Goal: Information Seeking & Learning: Learn about a topic

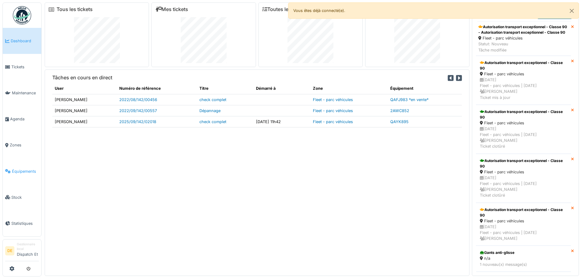
click at [23, 171] on span "Équipements" at bounding box center [25, 171] width 27 height 6
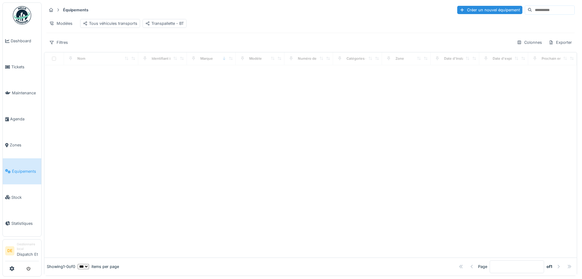
click at [532, 10] on input at bounding box center [553, 10] width 42 height 9
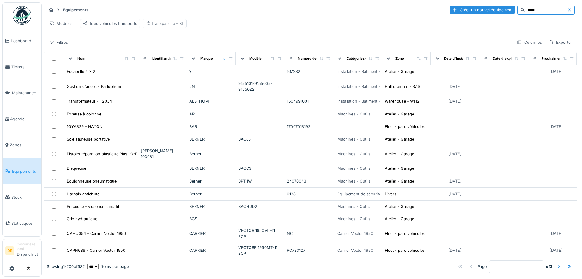
type input "*****"
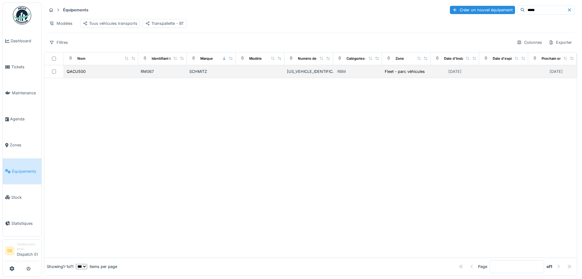
click at [192, 78] on td "SCHMITZ" at bounding box center [211, 71] width 49 height 13
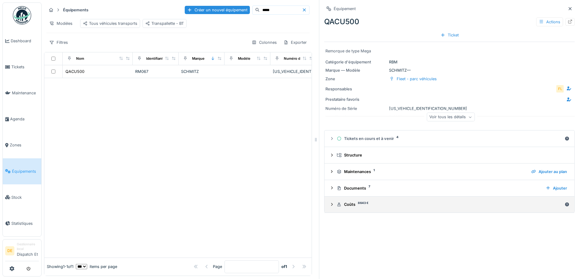
click at [387, 207] on div "[PERSON_NAME] 8643 €" at bounding box center [450, 204] width 226 height 6
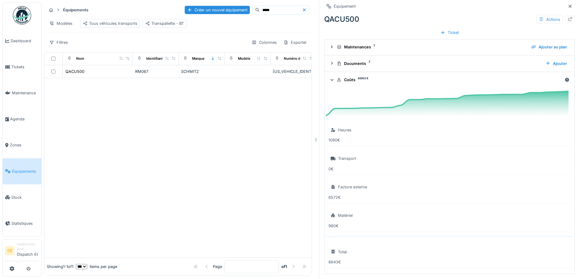
scroll to position [5, 0]
click at [339, 184] on div "Facture externe" at bounding box center [352, 187] width 29 height 6
click at [329, 194] on div "6572 €" at bounding box center [450, 197] width 242 height 6
click at [329, 180] on div "Facture externe" at bounding box center [349, 187] width 41 height 15
click at [342, 184] on div "Facture externe" at bounding box center [352, 187] width 29 height 6
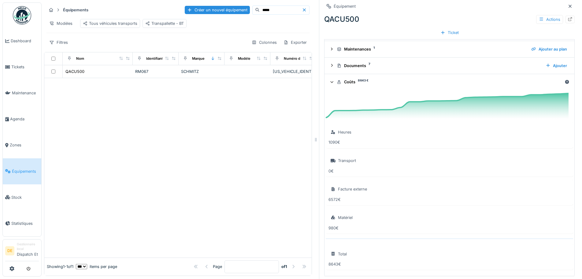
scroll to position [125, 0]
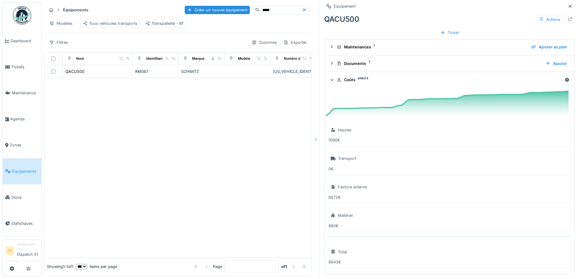
click at [331, 249] on icon at bounding box center [333, 251] width 5 height 4
click at [338, 212] on div "Matériel" at bounding box center [345, 215] width 15 height 6
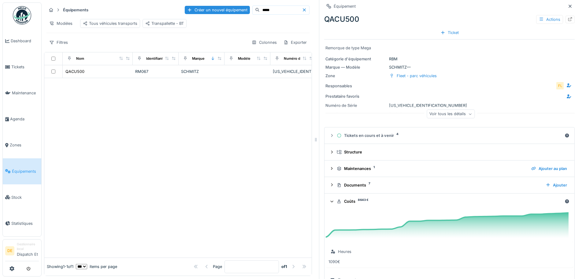
scroll to position [0, 0]
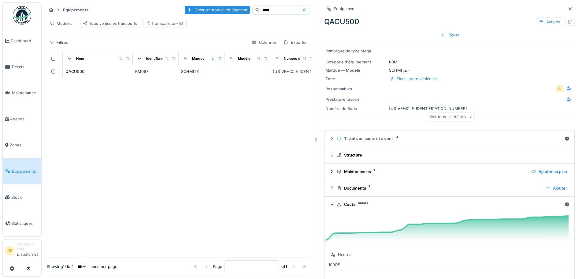
click at [330, 202] on icon at bounding box center [332, 204] width 4 height 5
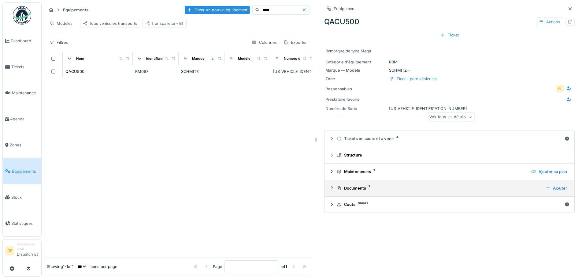
click at [330, 186] on icon at bounding box center [332, 188] width 5 height 4
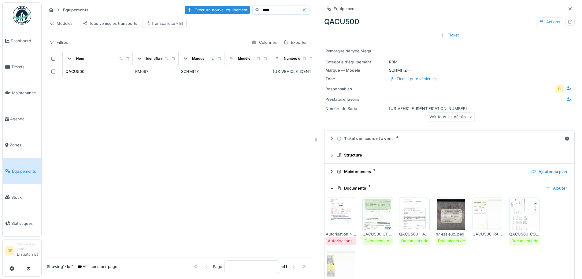
click at [331, 187] on icon at bounding box center [332, 188] width 3 height 2
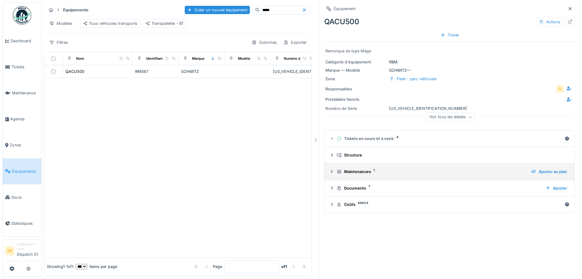
click at [330, 170] on div at bounding box center [332, 172] width 5 height 6
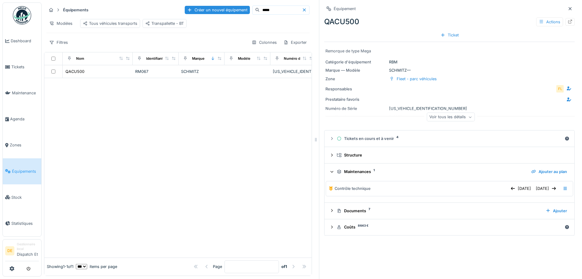
click at [330, 170] on icon at bounding box center [332, 171] width 4 height 5
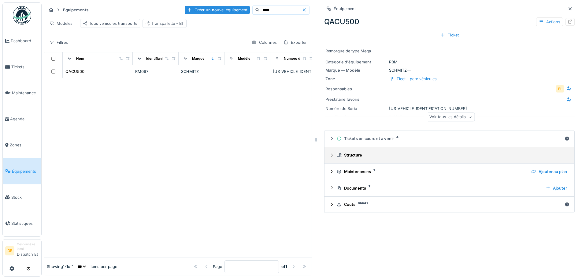
click at [330, 153] on icon at bounding box center [332, 155] width 5 height 4
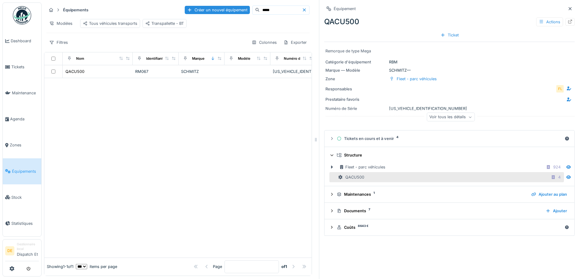
click at [330, 153] on icon at bounding box center [332, 155] width 4 height 5
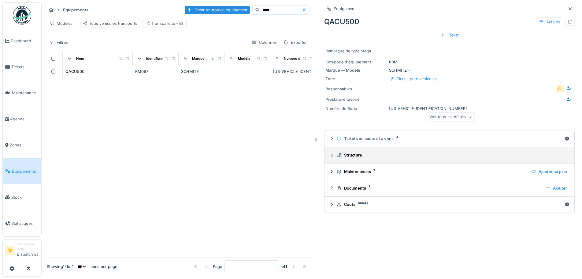
click at [330, 153] on icon at bounding box center [332, 155] width 5 height 4
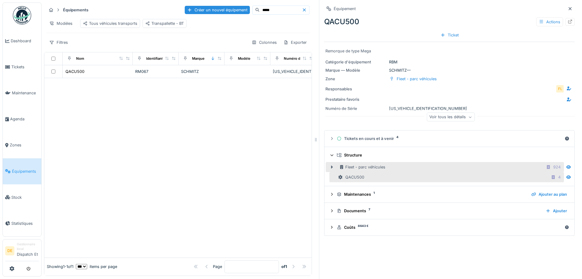
click at [330, 165] on icon at bounding box center [332, 167] width 5 height 4
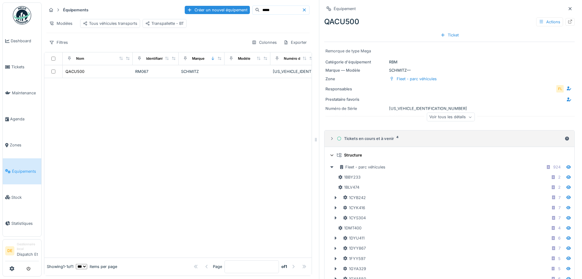
click at [384, 136] on div "Tickets en cours et à venir 4" at bounding box center [450, 139] width 226 height 6
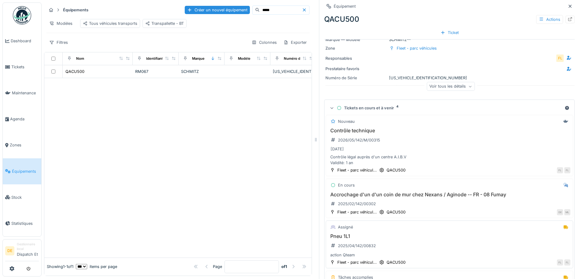
scroll to position [61, 0]
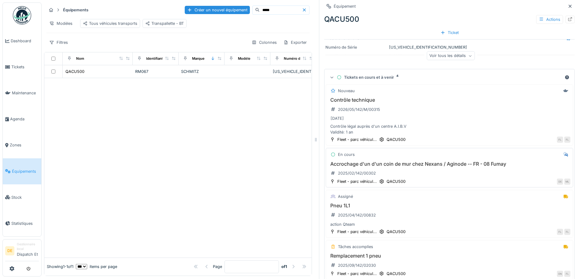
click at [419, 164] on div "Accrochage d'un d'un coin de mur chez Nexans / Aginode -- FR - 08 Fumay 2025/02…" at bounding box center [450, 169] width 242 height 17
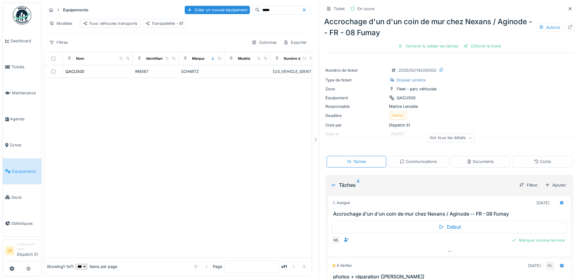
click at [436, 133] on div "Voir tous les détails" at bounding box center [451, 137] width 48 height 9
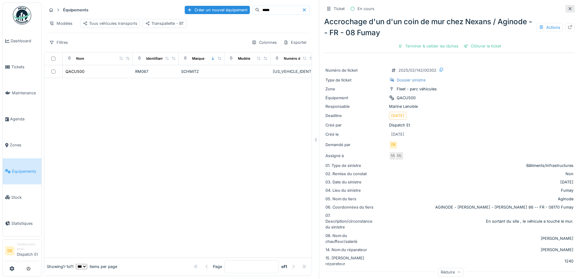
click at [568, 7] on icon at bounding box center [570, 9] width 5 height 4
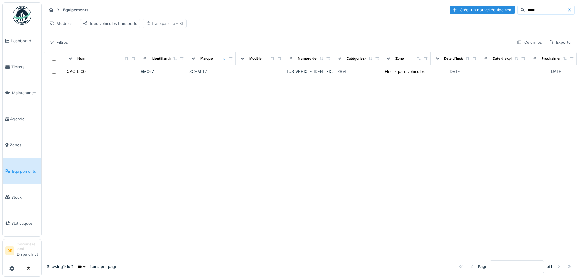
scroll to position [4, 0]
